Goal: Task Accomplishment & Management: Complete application form

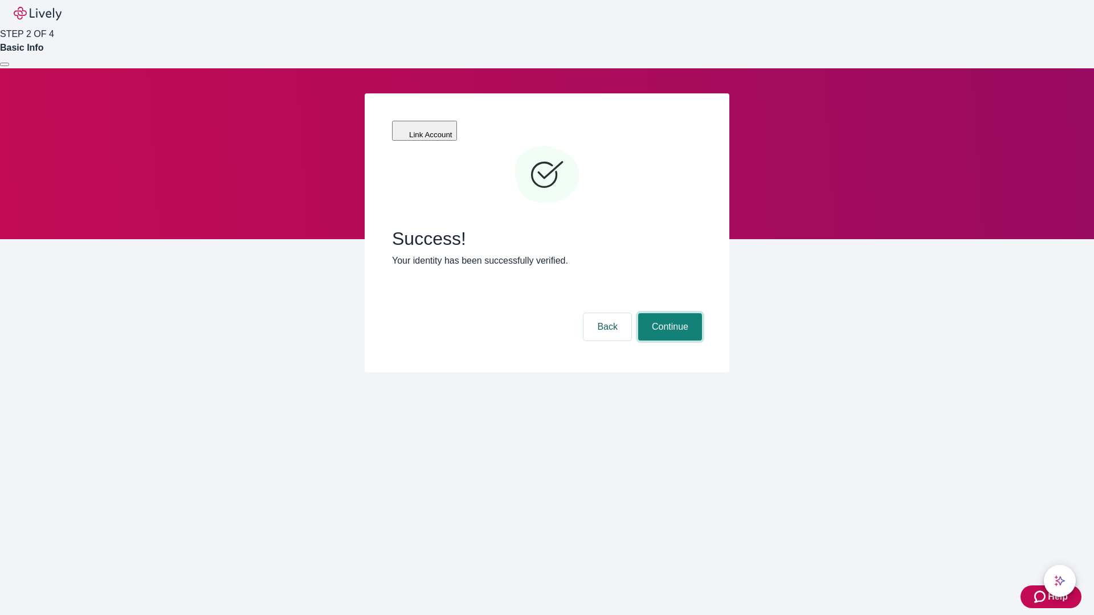
click at [668, 313] on button "Continue" at bounding box center [670, 326] width 64 height 27
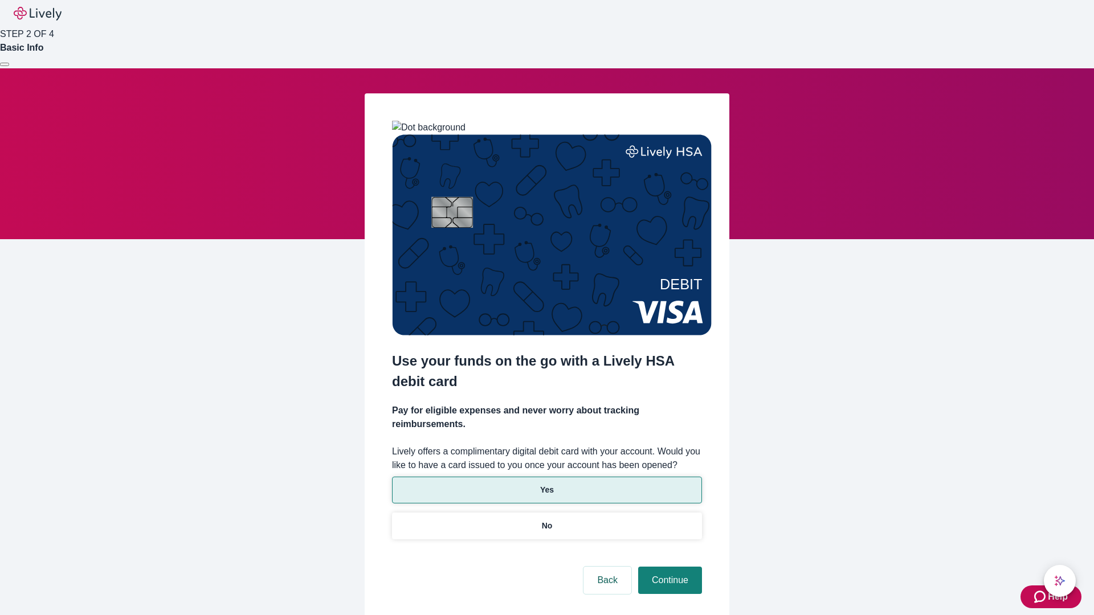
click at [546, 484] on p "Yes" at bounding box center [547, 490] width 14 height 12
click at [668, 567] on button "Continue" at bounding box center [670, 580] width 64 height 27
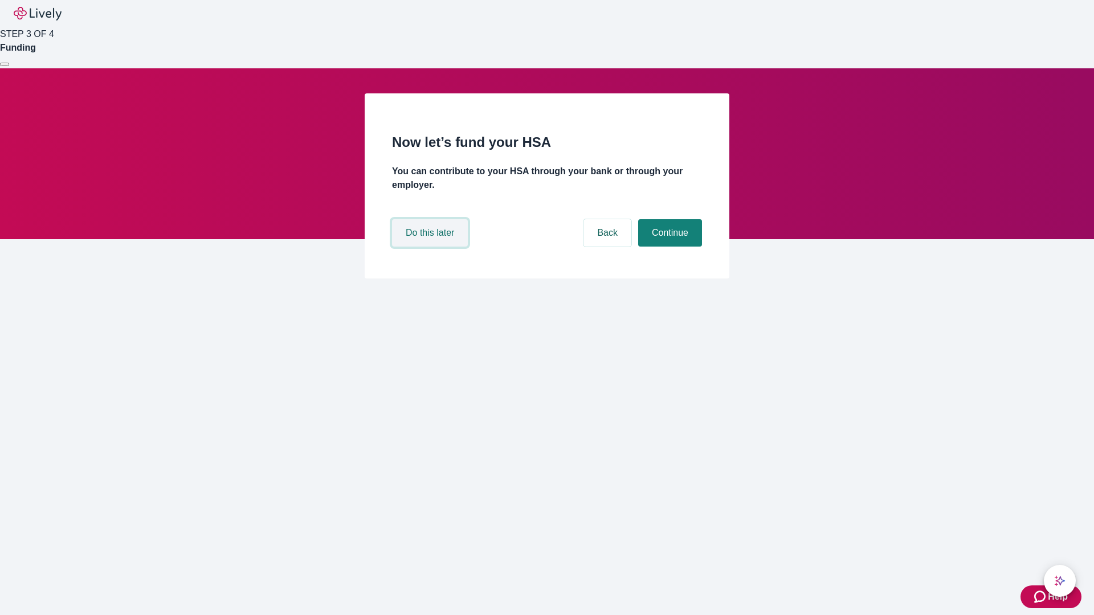
click at [431, 247] on button "Do this later" at bounding box center [430, 232] width 76 height 27
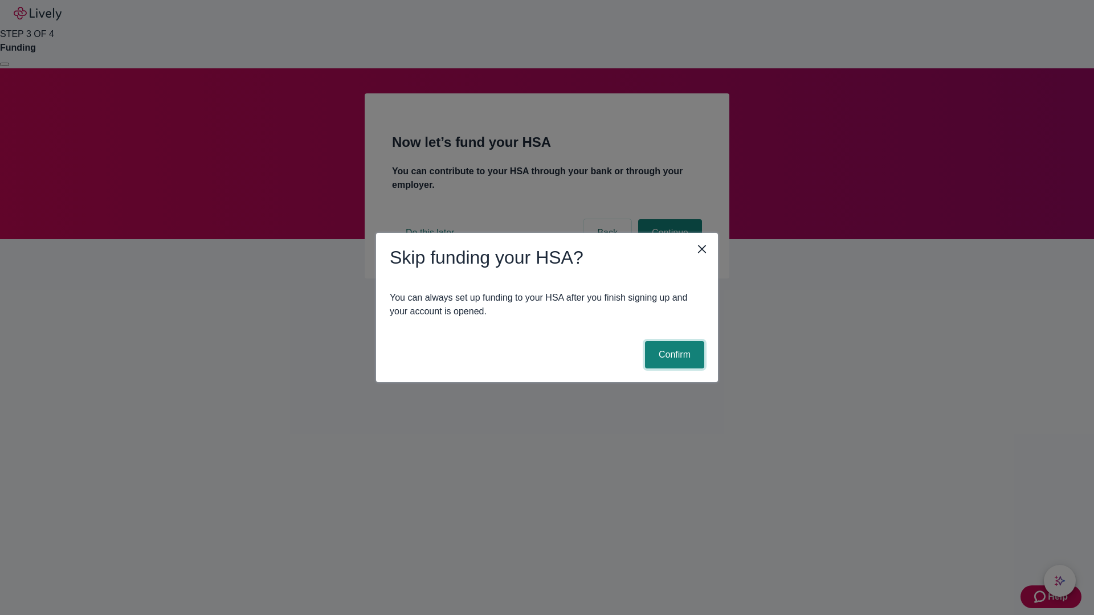
click at [673, 355] on button "Confirm" at bounding box center [674, 354] width 59 height 27
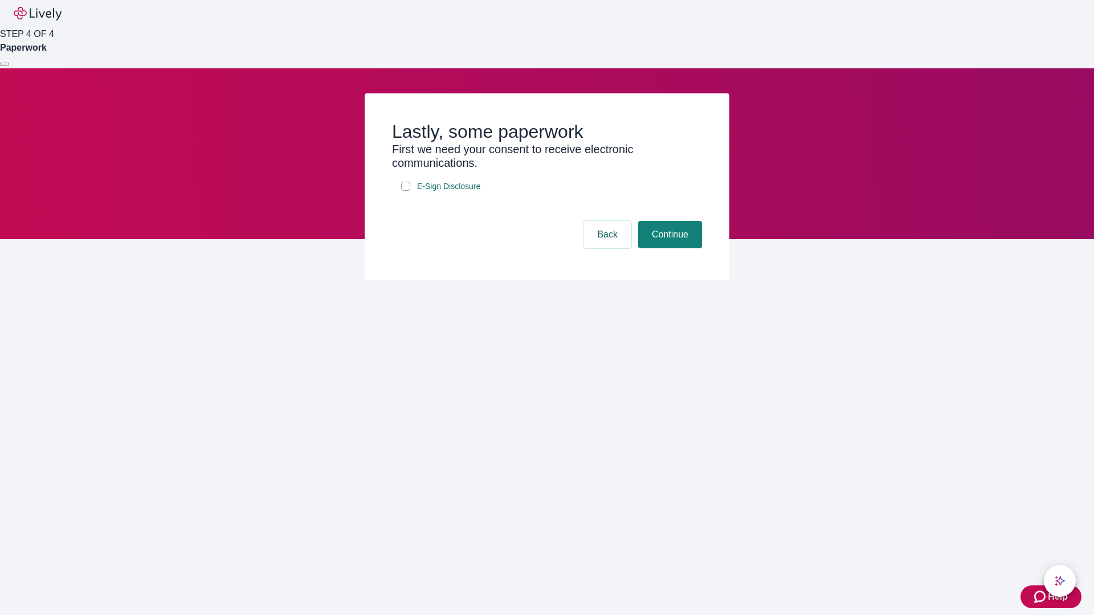
click at [406, 191] on input "E-Sign Disclosure" at bounding box center [405, 186] width 9 height 9
checkbox input "true"
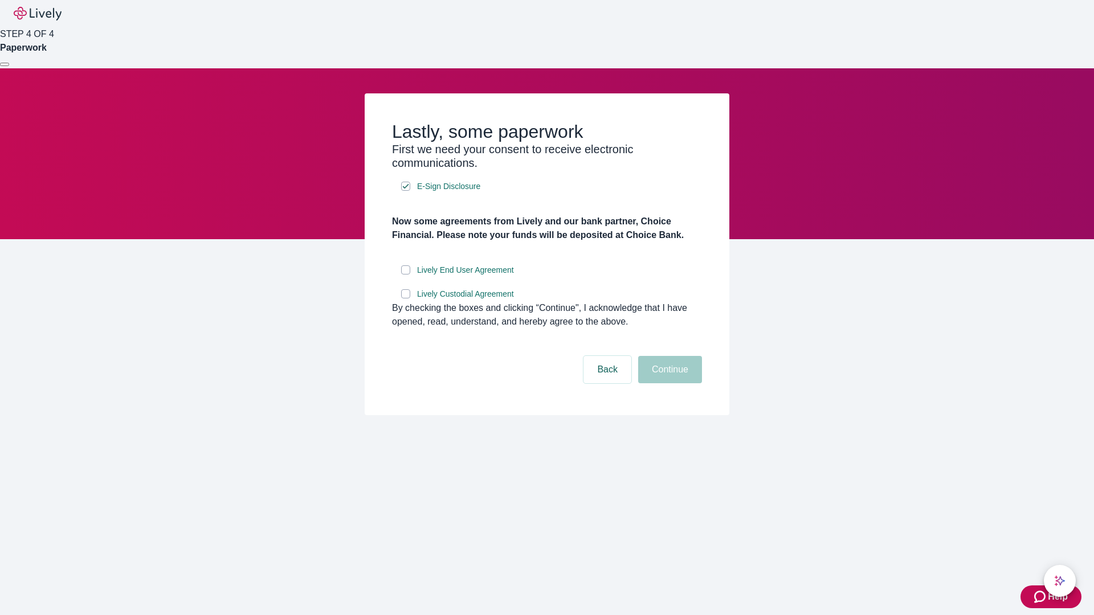
click at [406, 275] on input "Lively End User Agreement" at bounding box center [405, 270] width 9 height 9
checkbox input "true"
click at [406, 299] on input "Lively Custodial Agreement" at bounding box center [405, 293] width 9 height 9
checkbox input "true"
click at [668, 383] on button "Continue" at bounding box center [670, 369] width 64 height 27
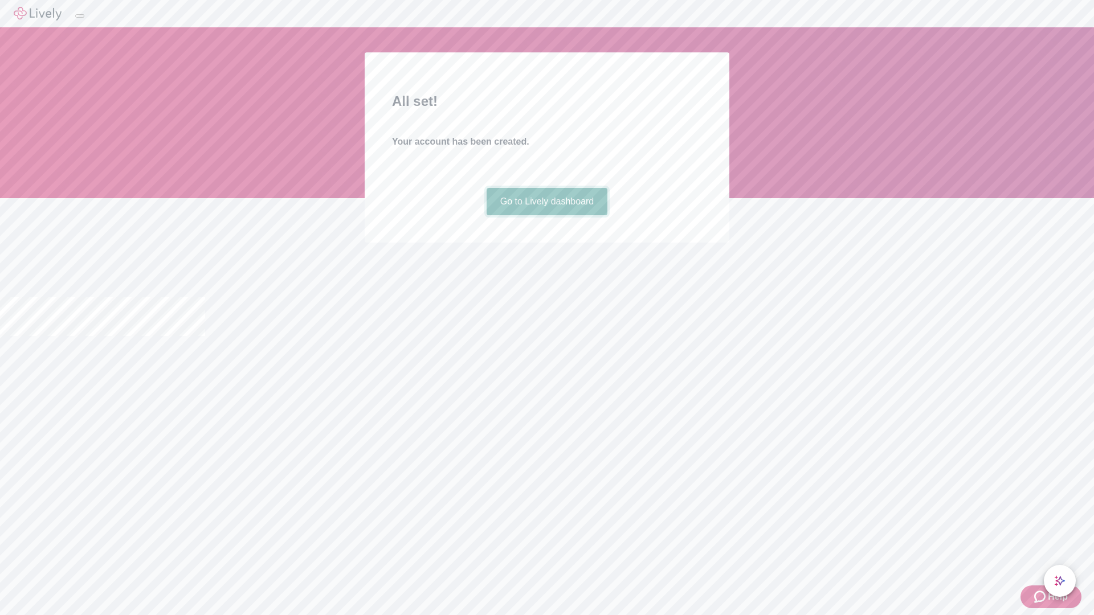
click at [546, 215] on link "Go to Lively dashboard" at bounding box center [547, 201] width 121 height 27
